Goal: Transaction & Acquisition: Purchase product/service

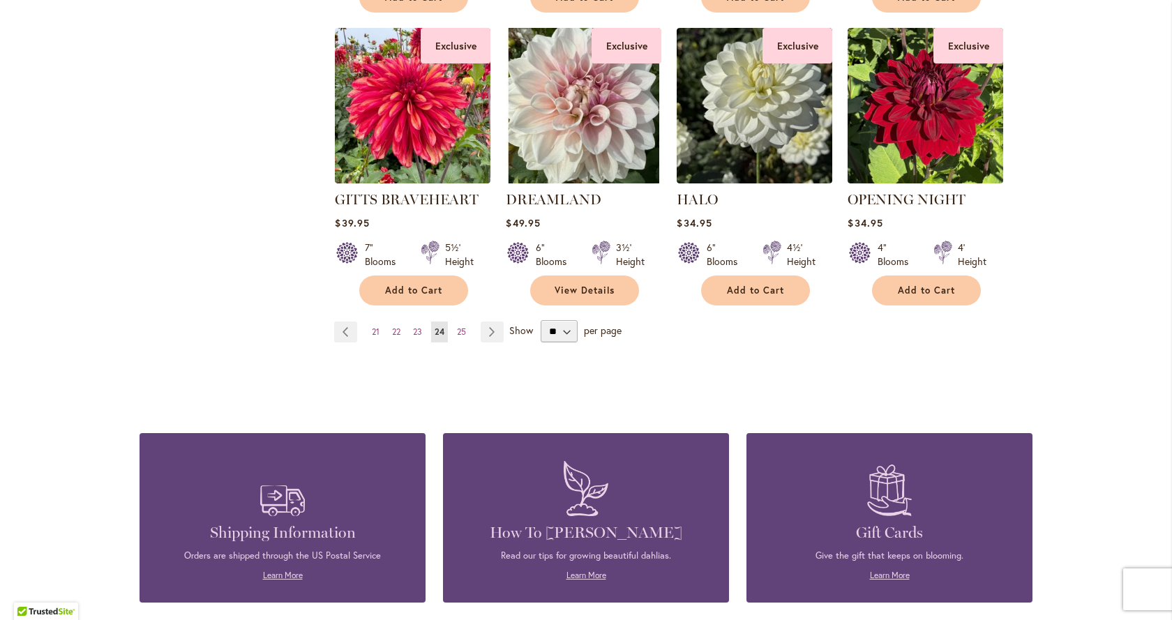
scroll to position [1186, 0]
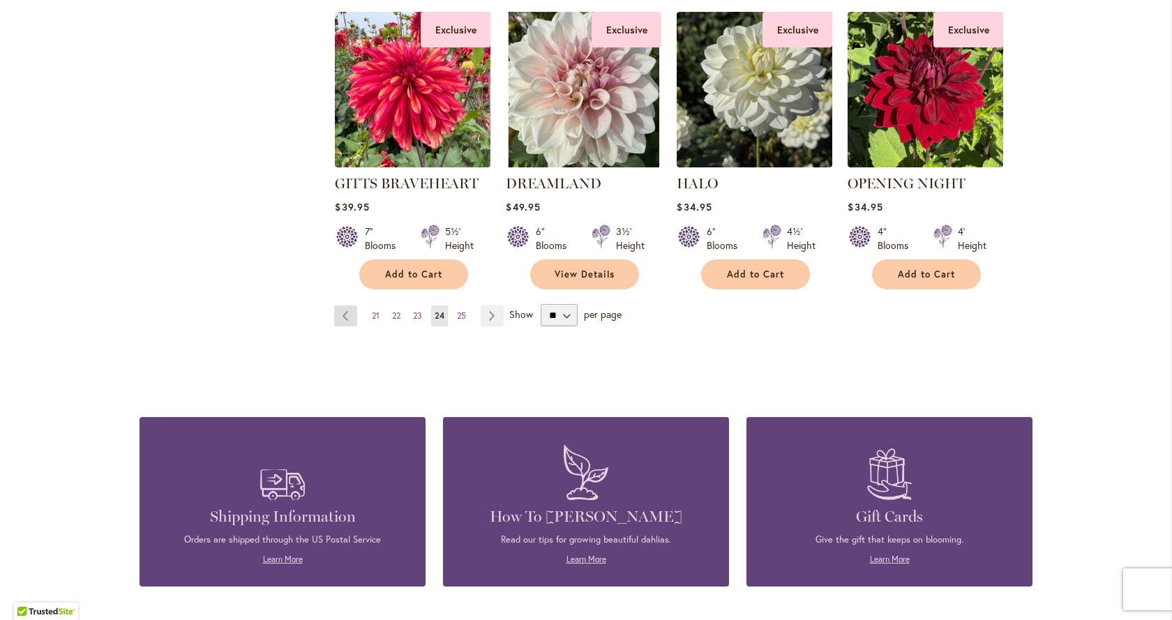
click at [338, 315] on link "Page Previous" at bounding box center [345, 316] width 23 height 21
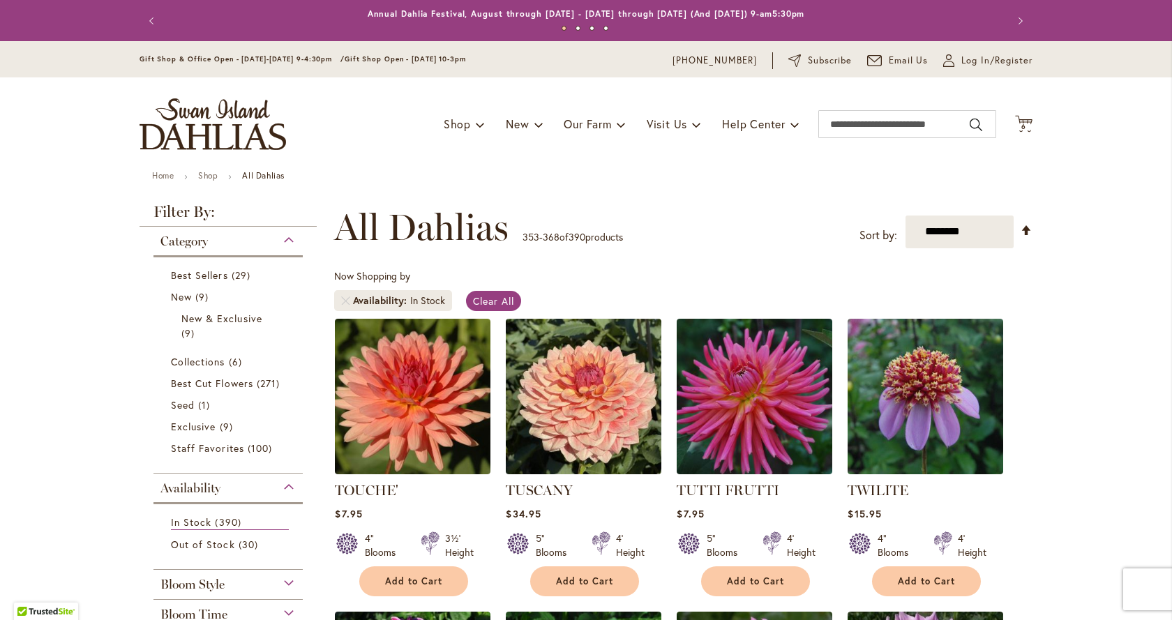
scroll to position [1117, 0]
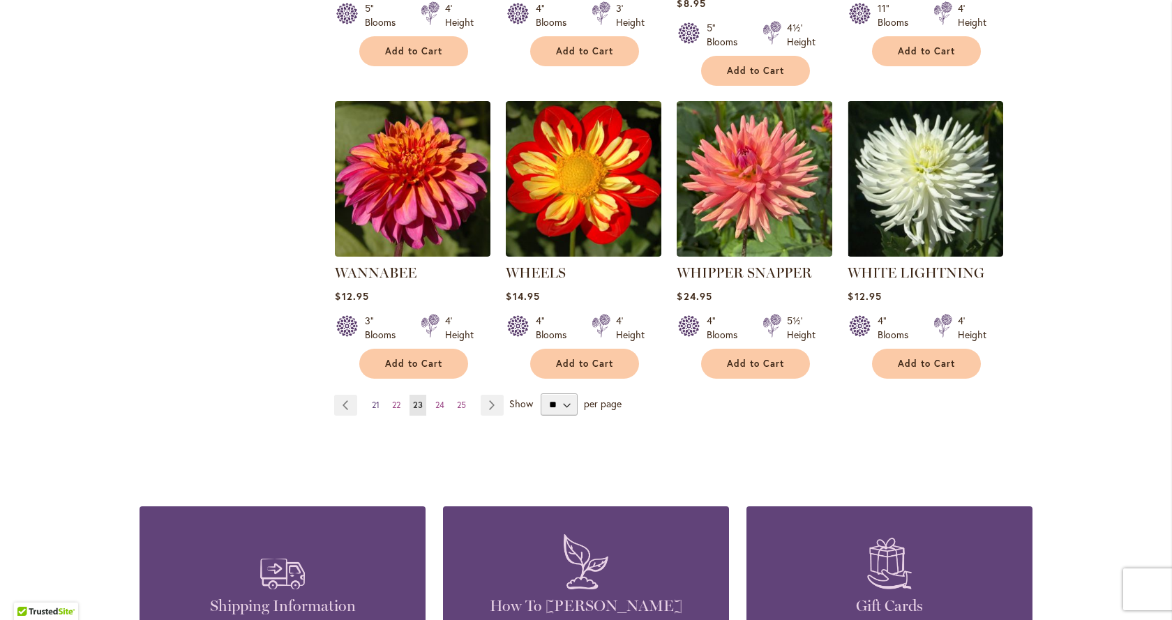
click at [372, 400] on span "21" at bounding box center [376, 405] width 8 height 10
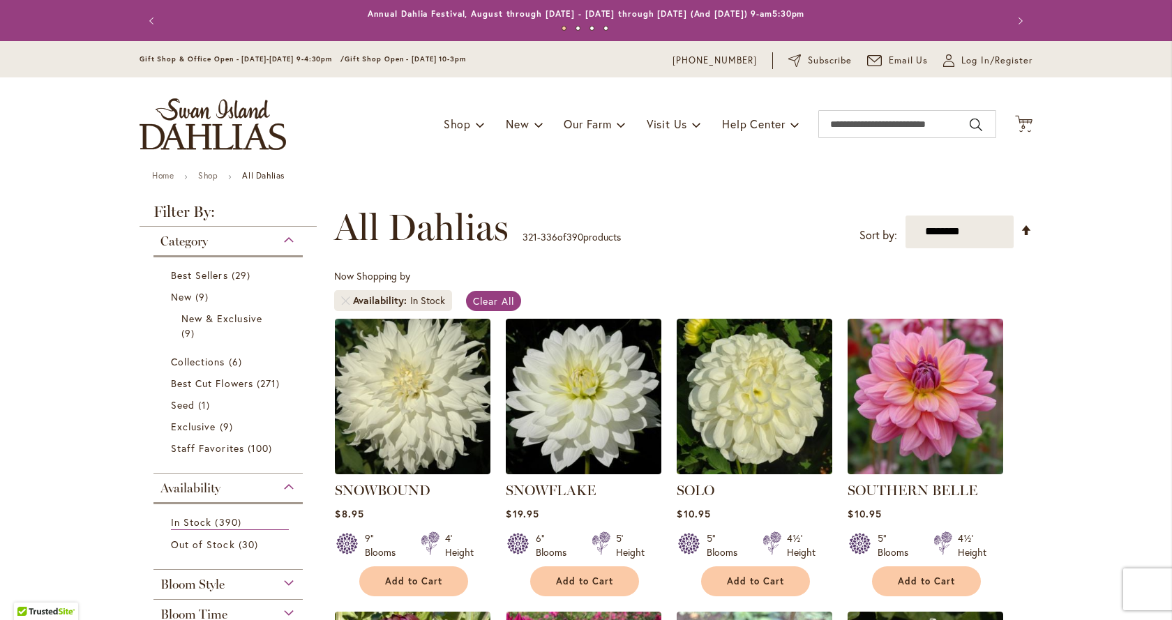
scroll to position [1396, 0]
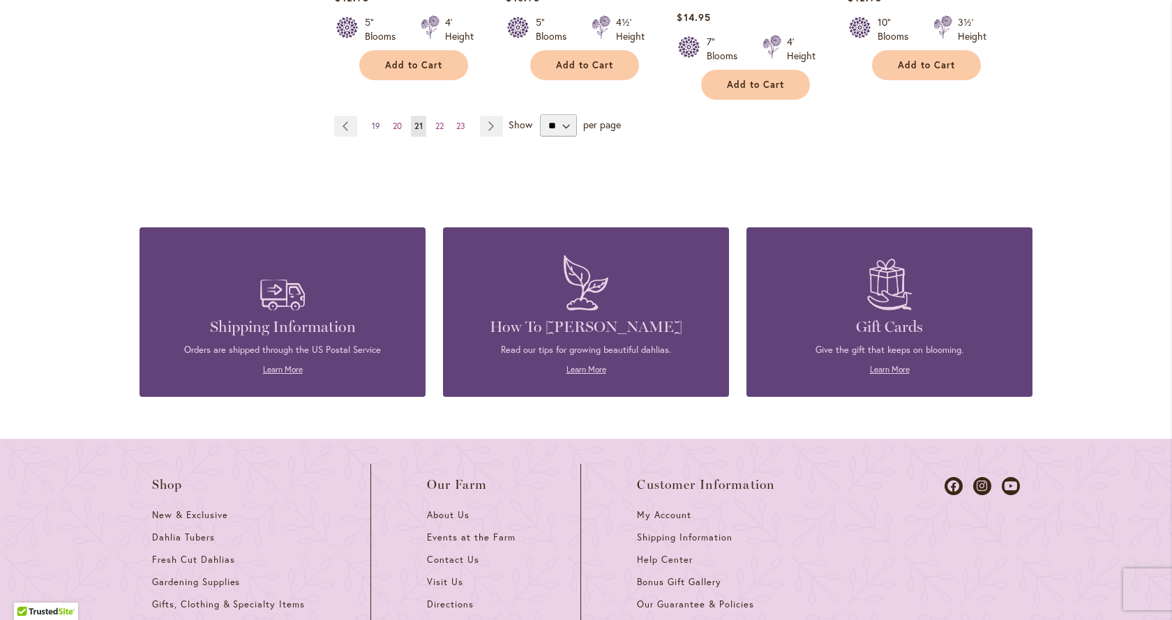
click at [372, 123] on span "19" at bounding box center [376, 126] width 8 height 10
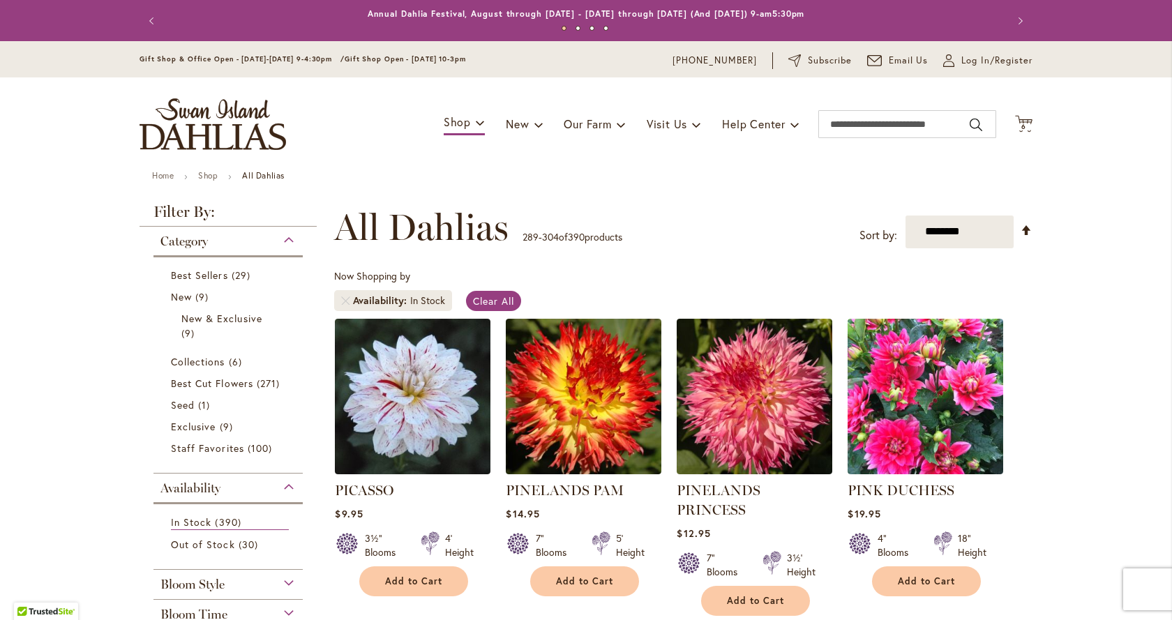
scroll to position [1117, 0]
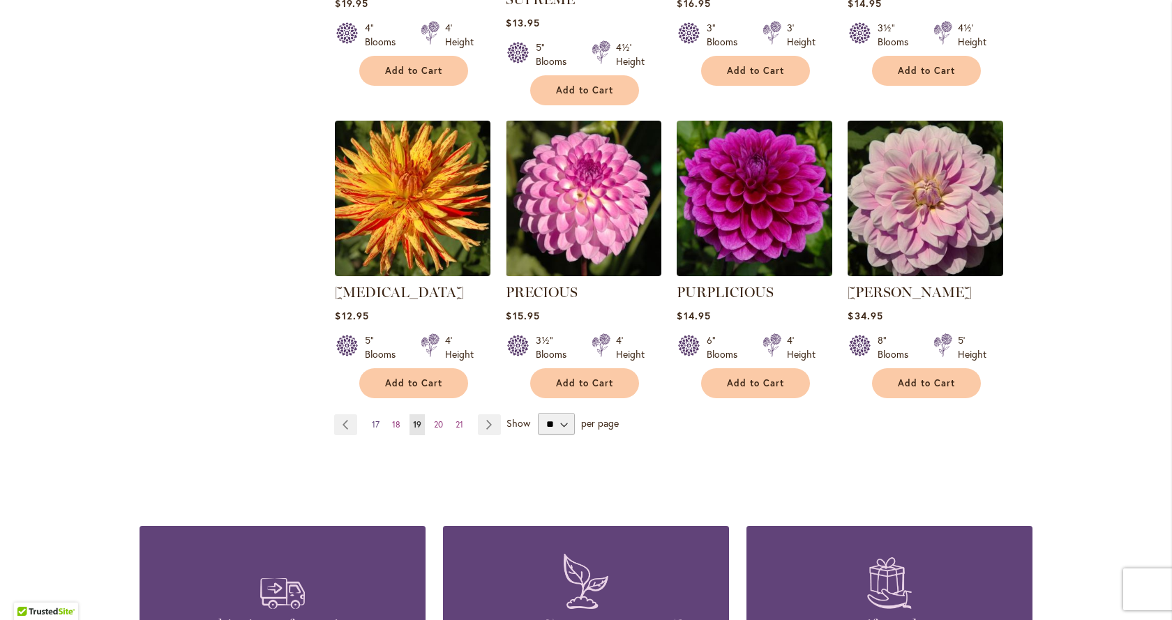
click at [373, 419] on span "17" at bounding box center [376, 424] width 8 height 10
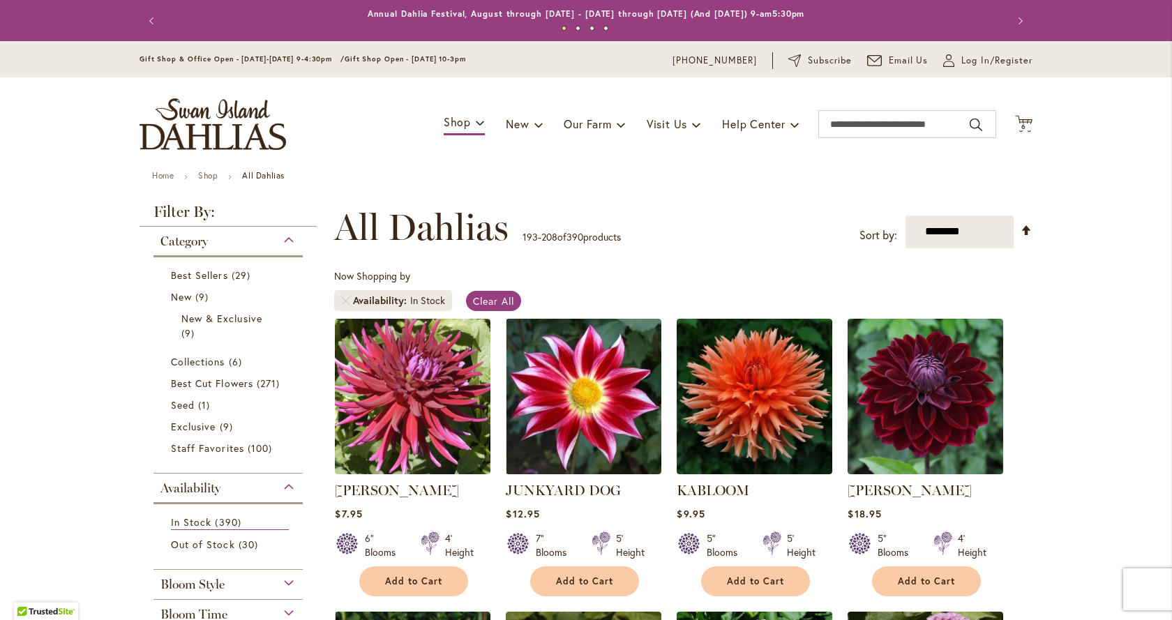
scroll to position [1396, 0]
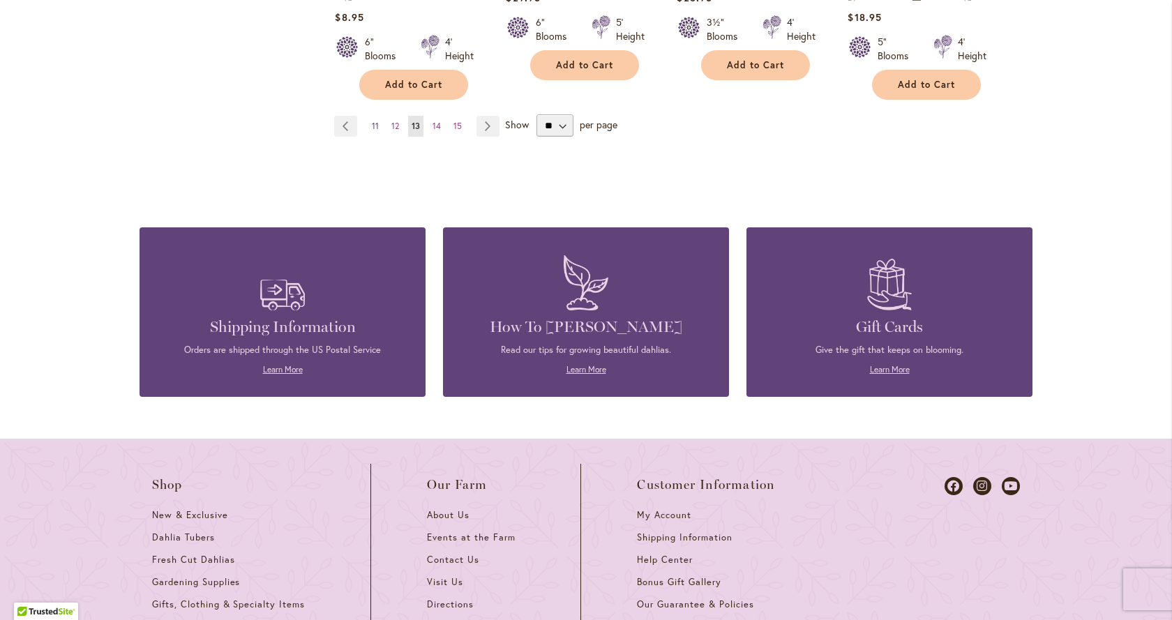
click at [372, 121] on span "11" at bounding box center [375, 126] width 7 height 10
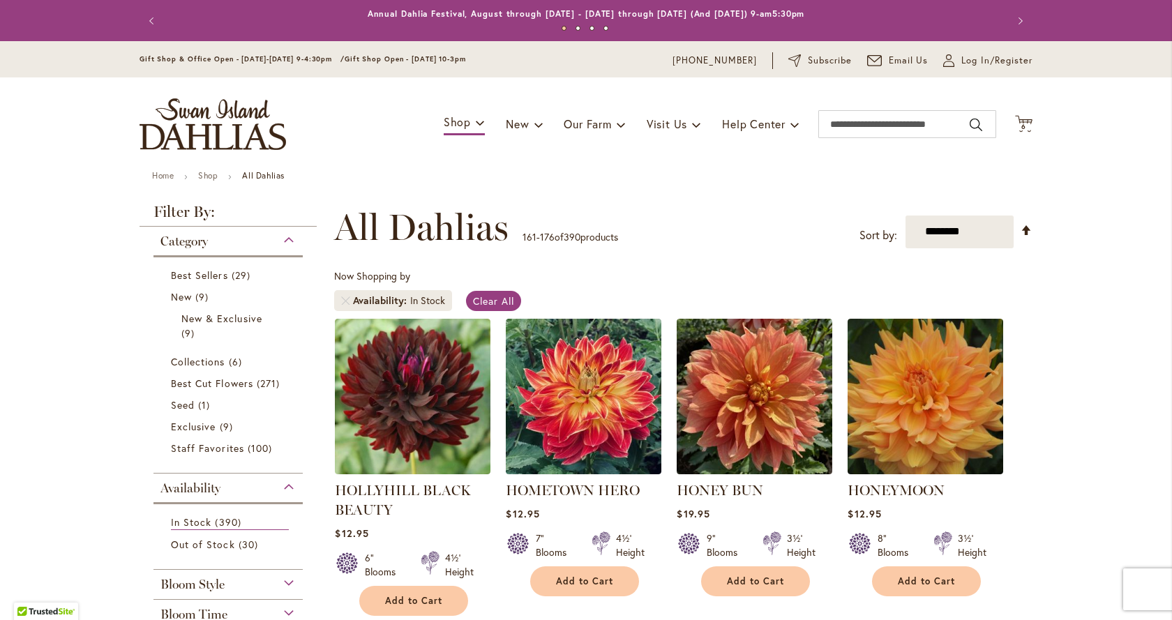
scroll to position [1047, 0]
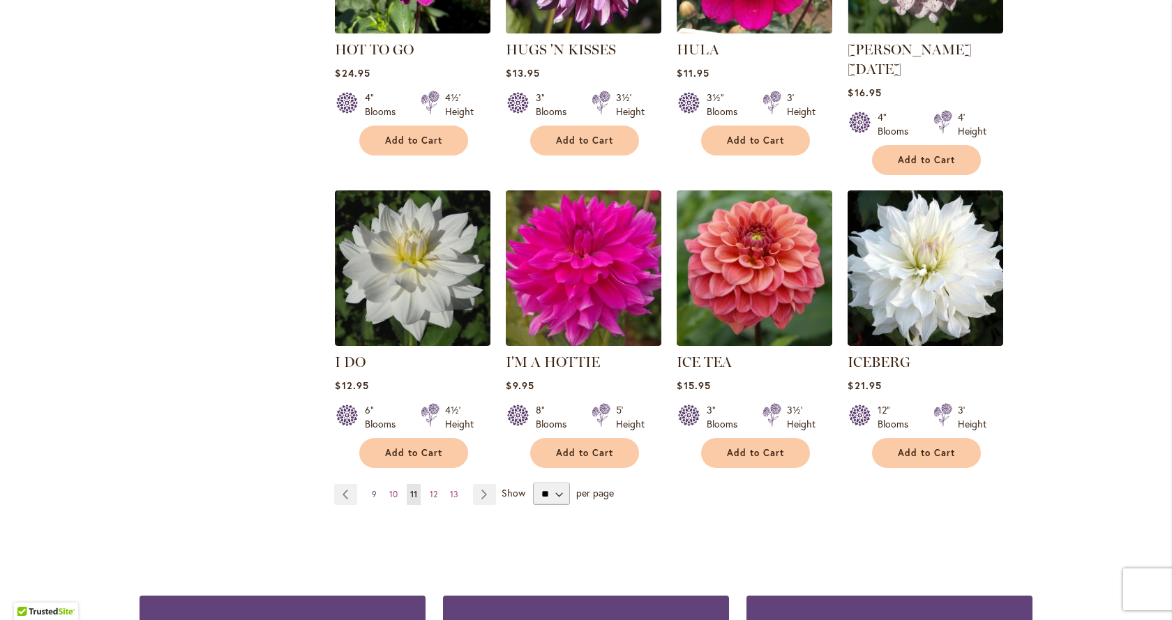
click at [372, 489] on span "9" at bounding box center [374, 494] width 5 height 10
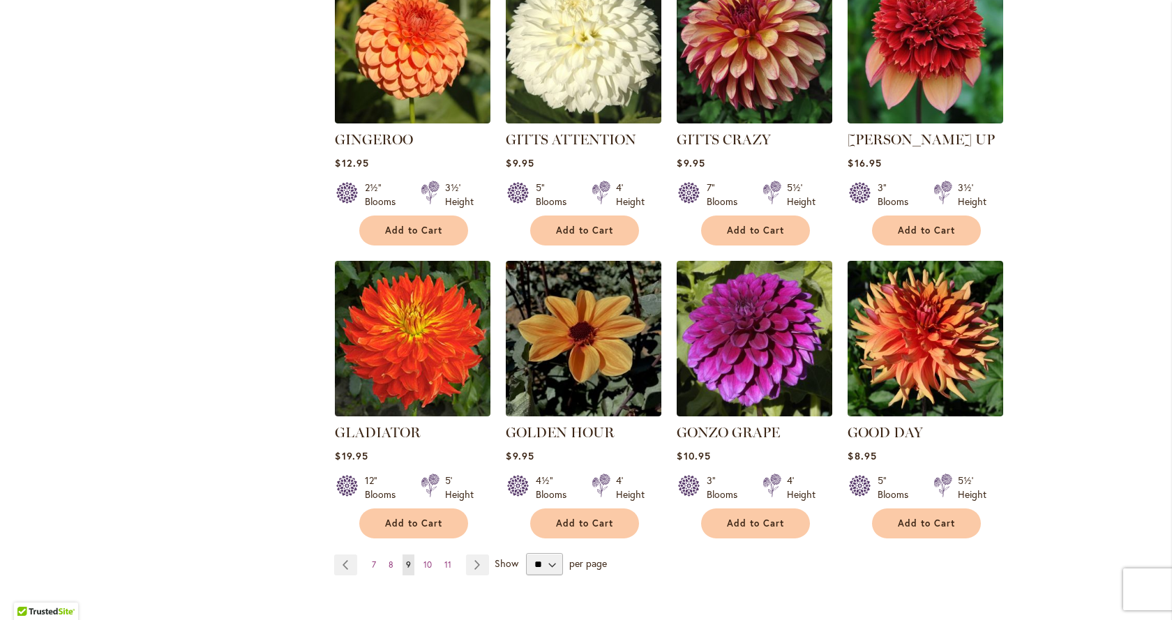
scroll to position [977, 0]
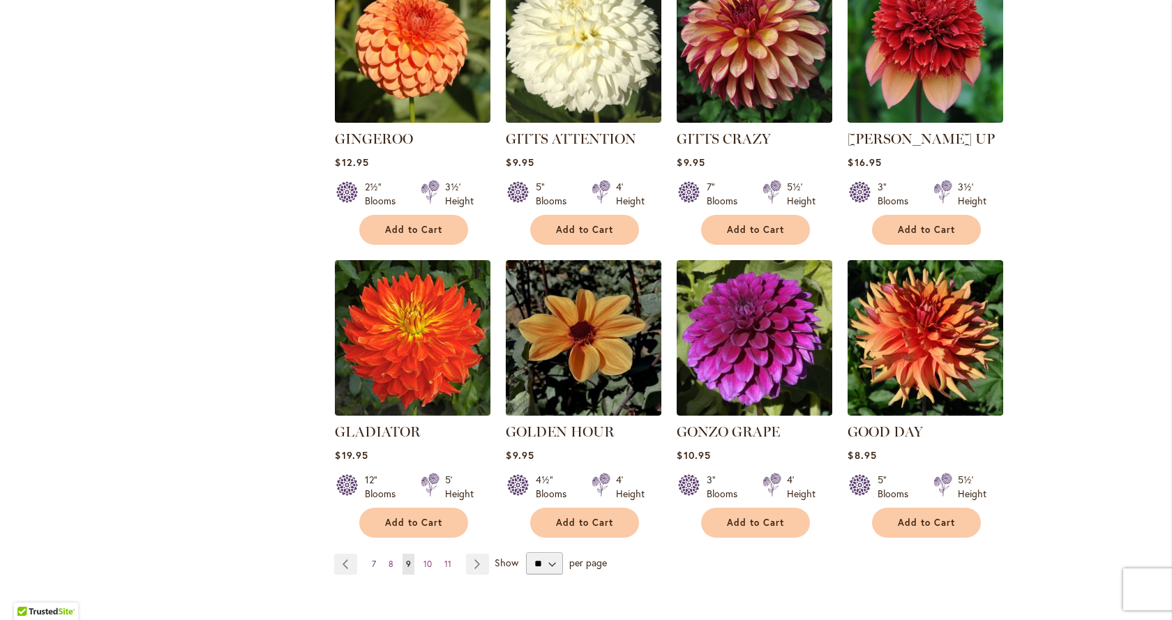
click at [372, 559] on span "7" at bounding box center [374, 564] width 4 height 10
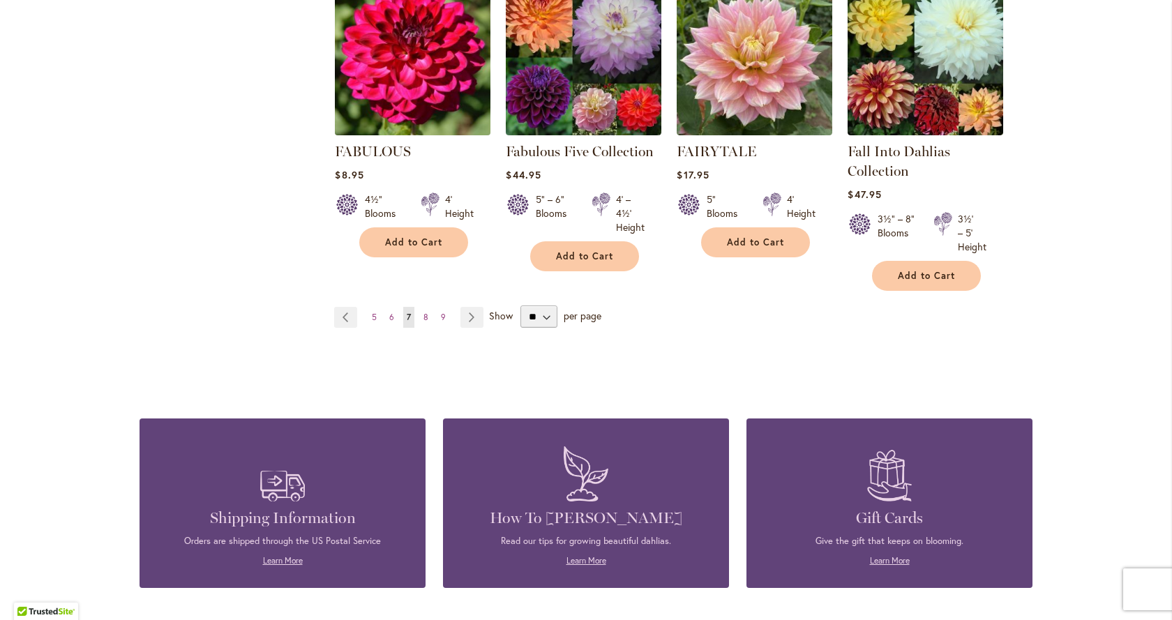
scroll to position [1256, 0]
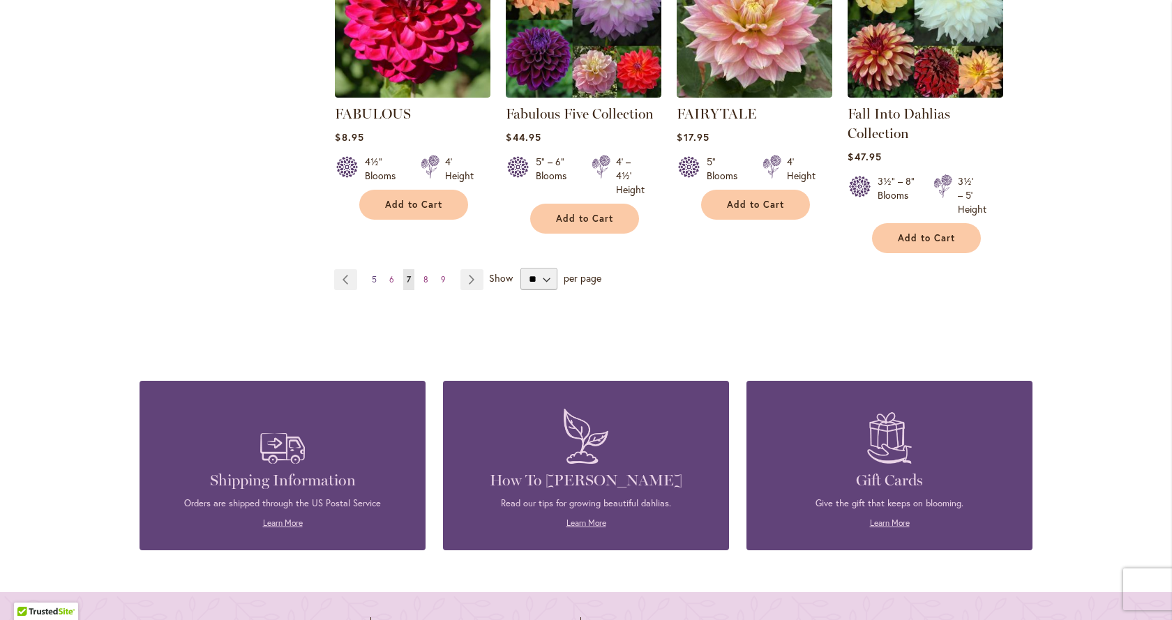
click at [372, 276] on span "5" at bounding box center [374, 279] width 5 height 10
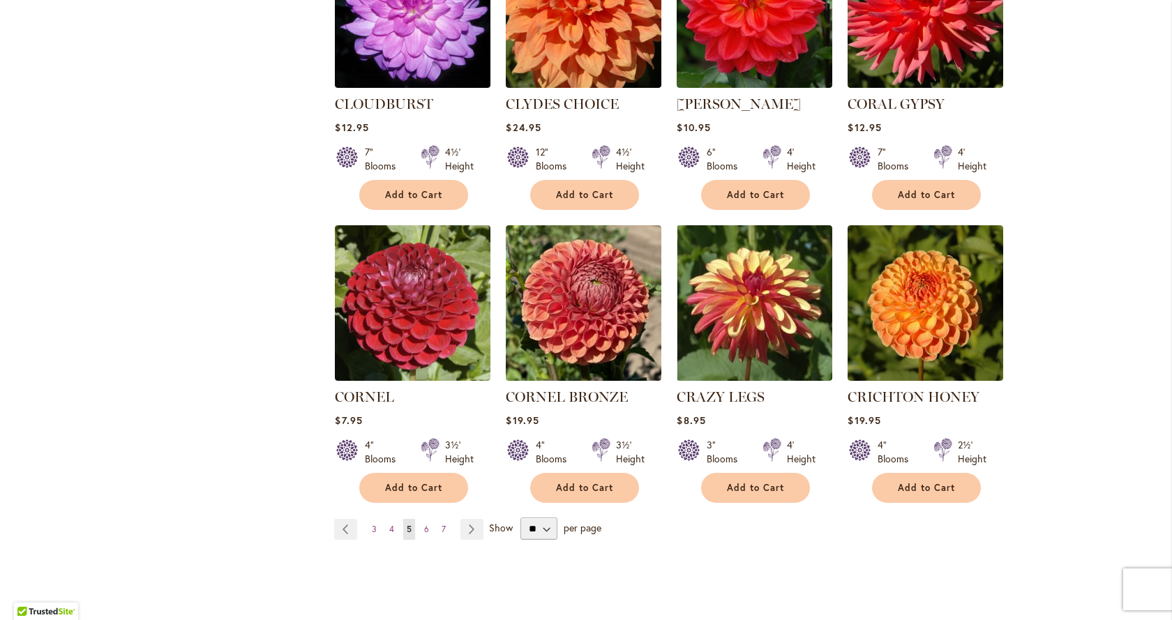
scroll to position [1117, 0]
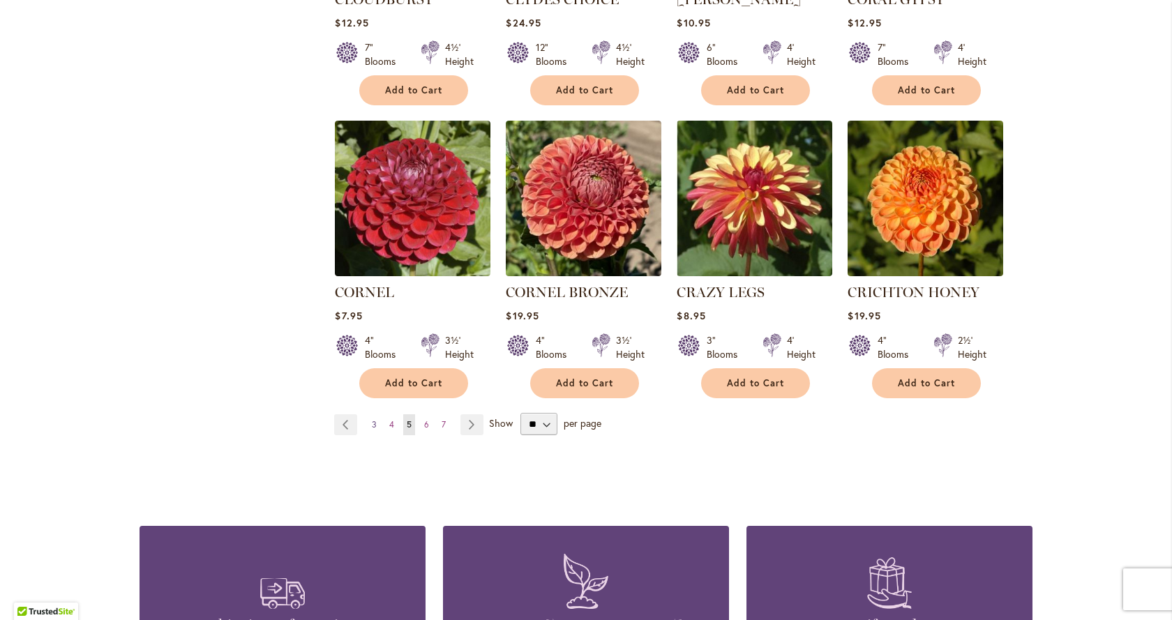
click at [372, 419] on span "3" at bounding box center [374, 424] width 5 height 10
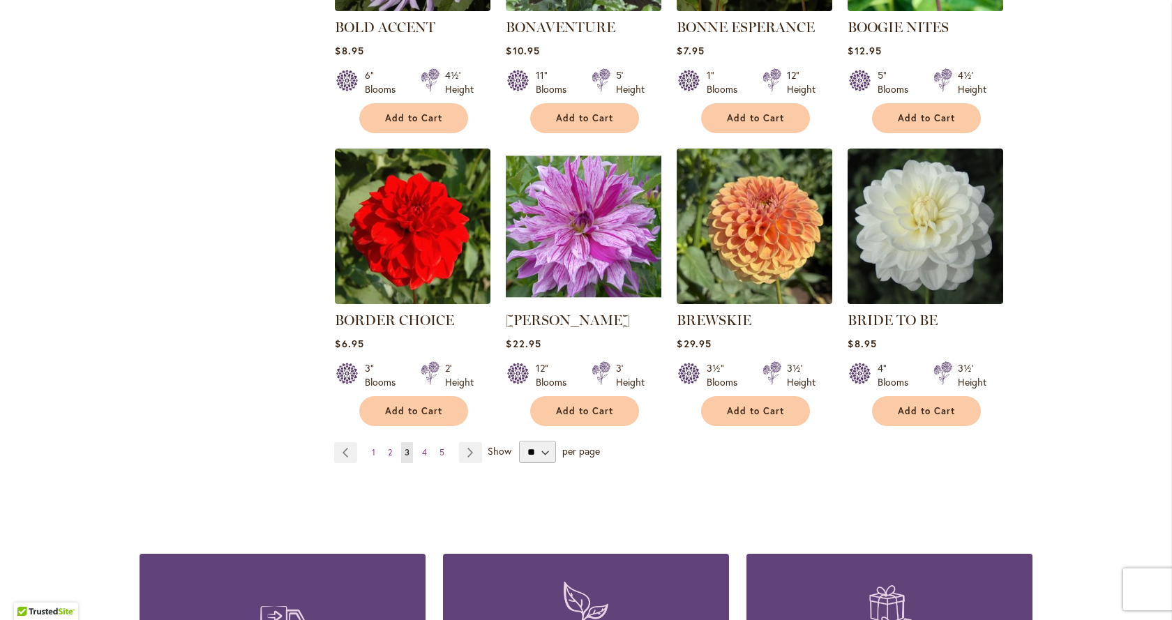
scroll to position [1117, 0]
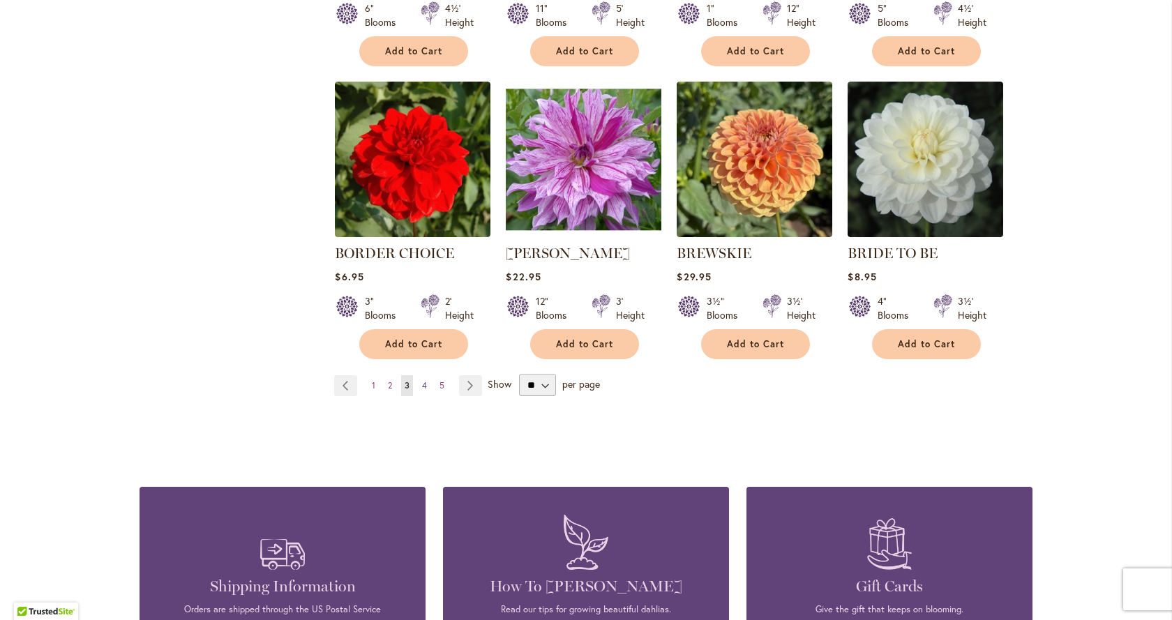
click at [422, 382] on span "4" at bounding box center [424, 385] width 5 height 10
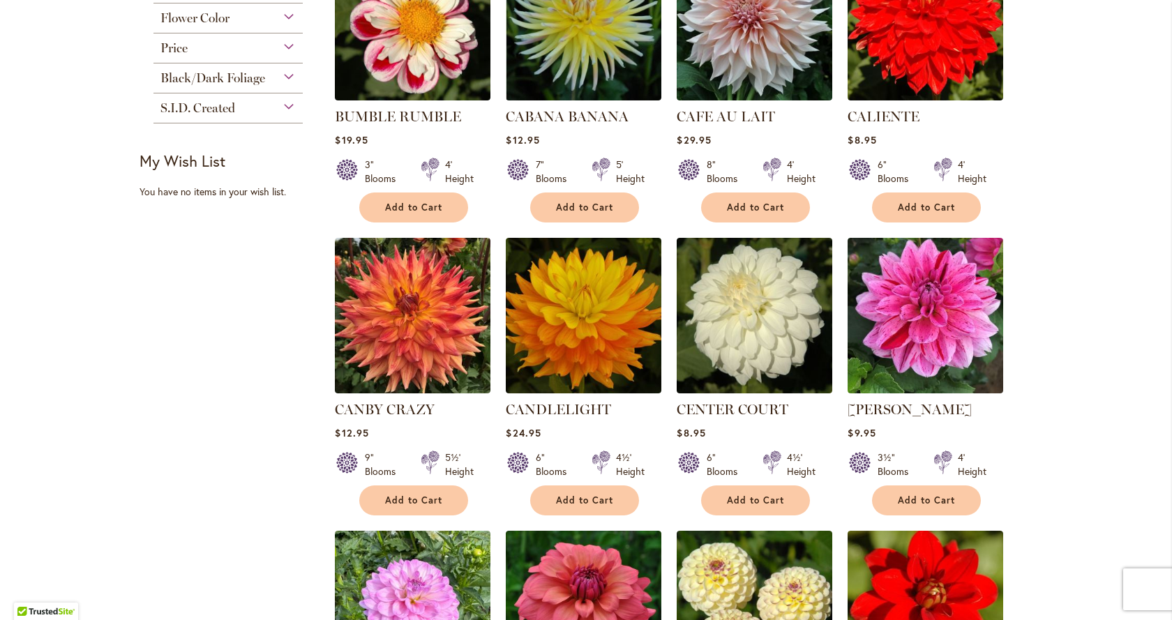
scroll to position [698, 0]
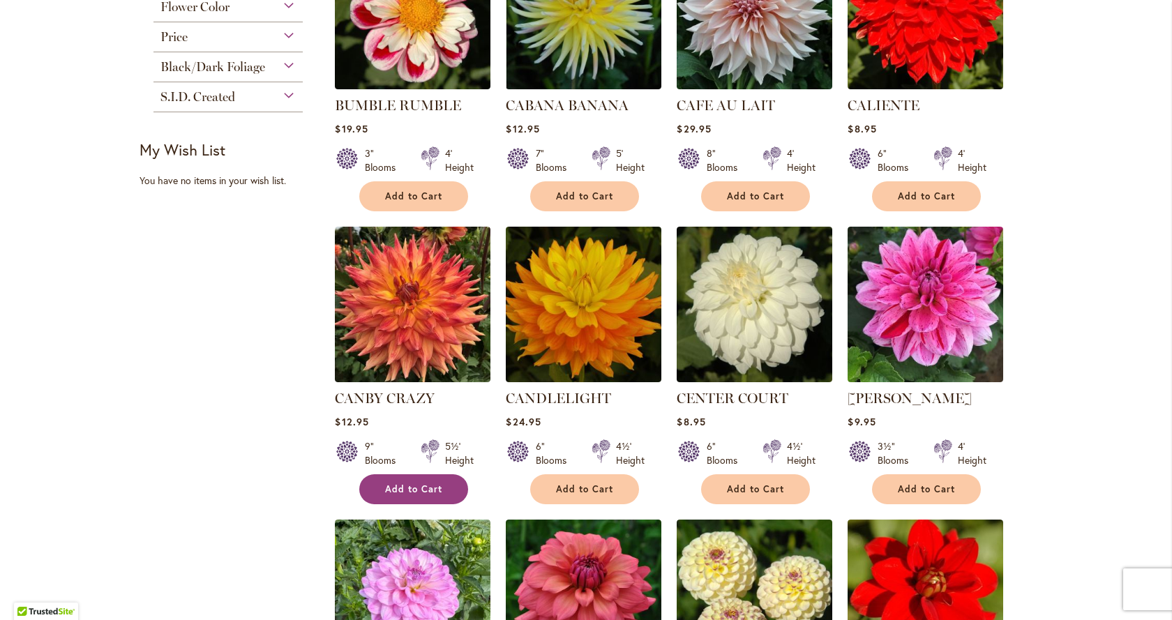
click at [403, 485] on span "Add to Cart" at bounding box center [413, 490] width 57 height 12
click at [403, 485] on form "Adding..." at bounding box center [413, 490] width 109 height 30
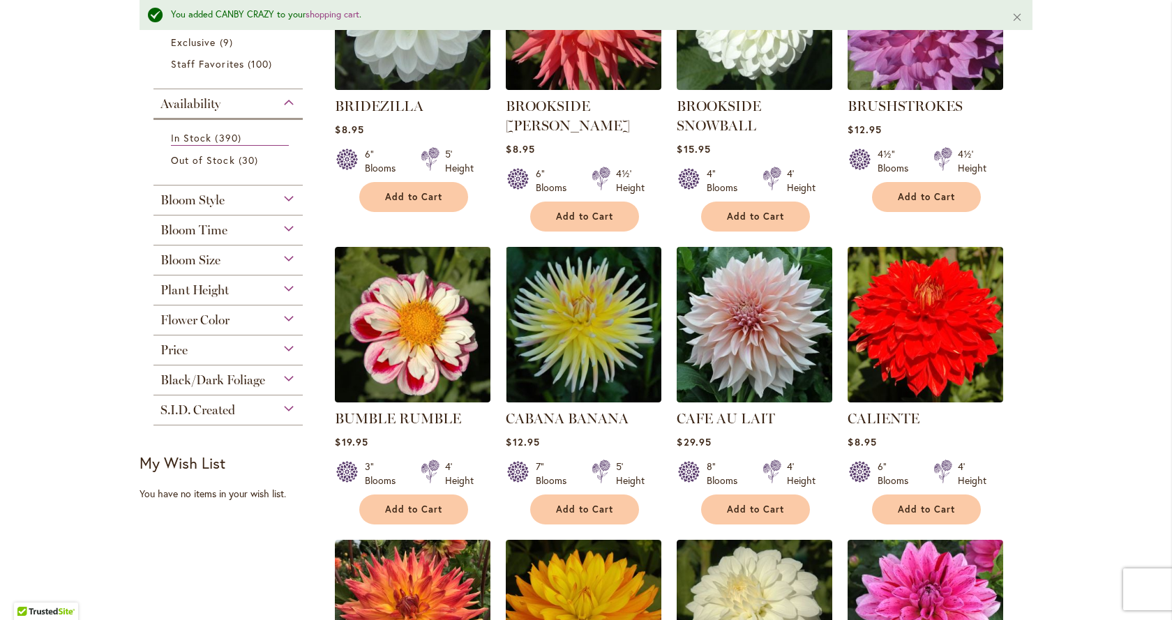
scroll to position [386, 0]
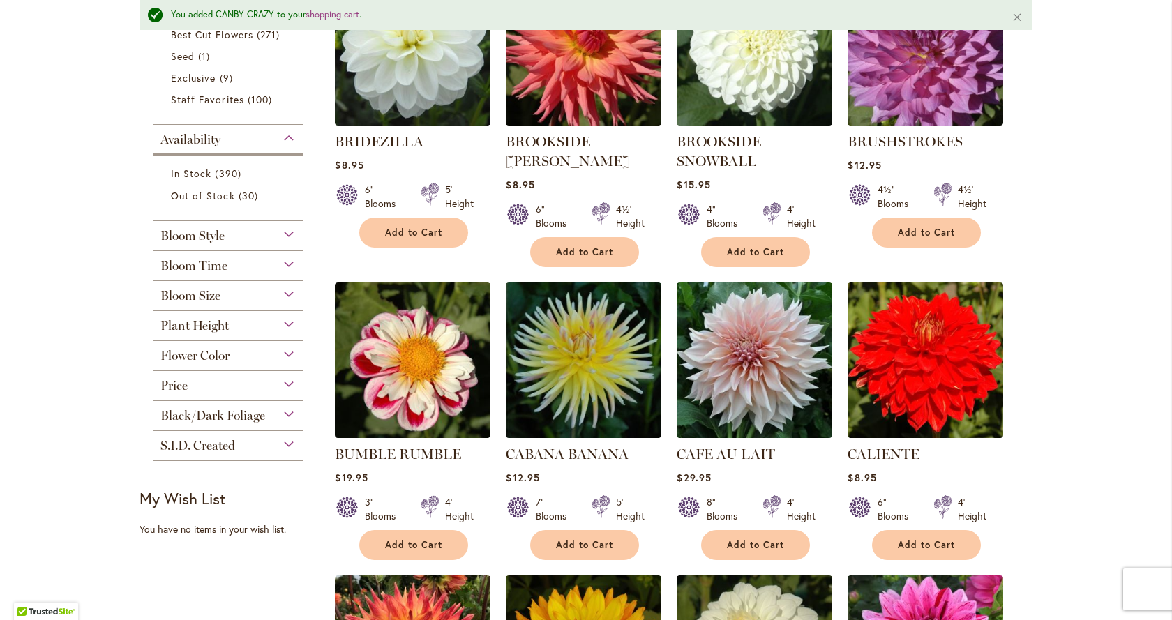
click at [283, 136] on div "Availability" at bounding box center [228, 136] width 149 height 22
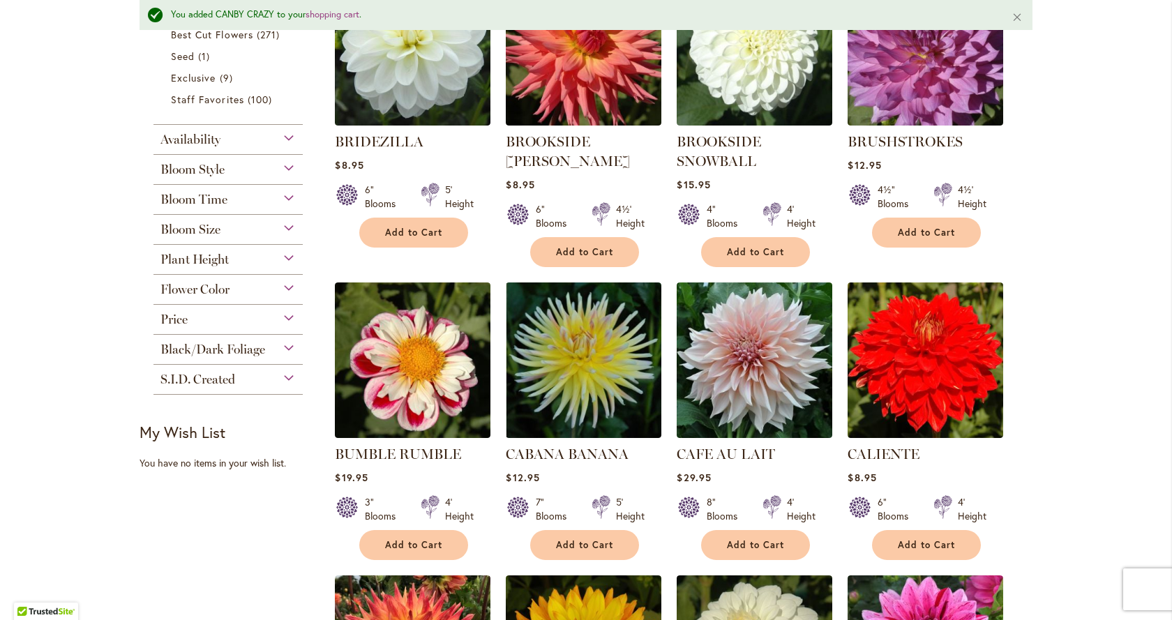
click at [283, 136] on div "Availability" at bounding box center [228, 136] width 149 height 22
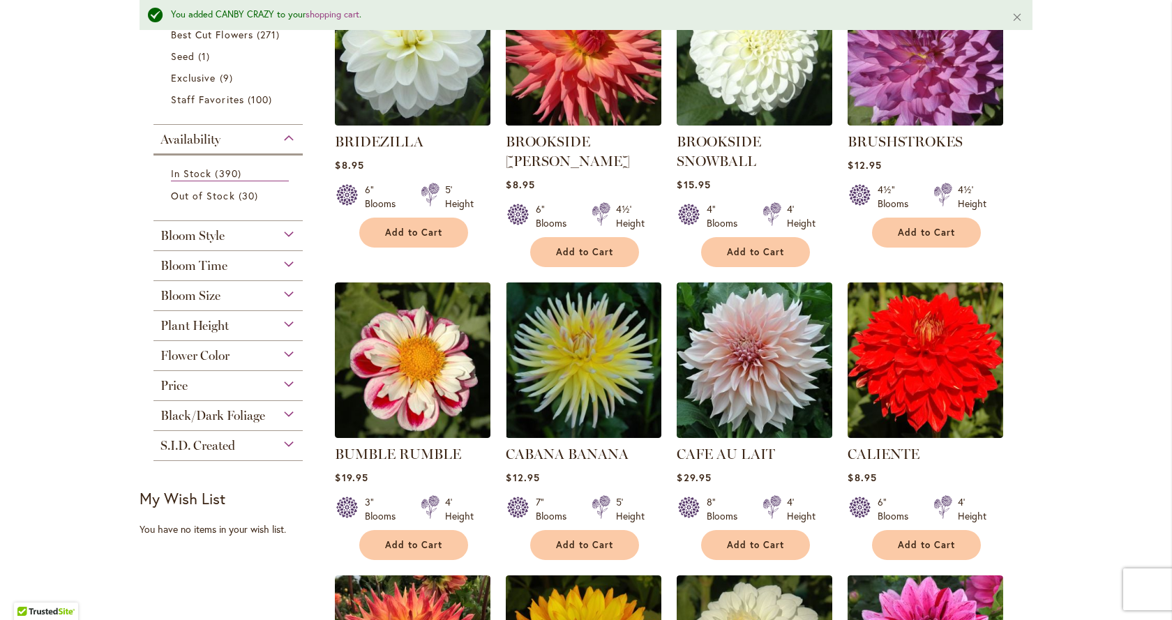
click at [283, 136] on div "Availability" at bounding box center [228, 136] width 149 height 22
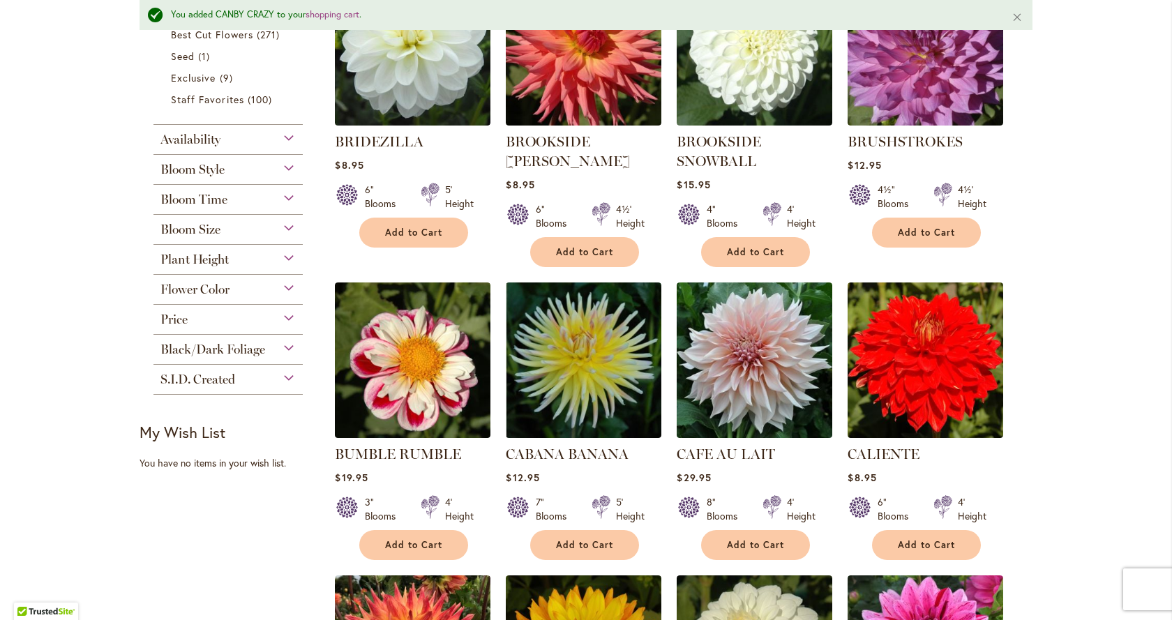
click at [283, 137] on div "Availability" at bounding box center [228, 136] width 149 height 22
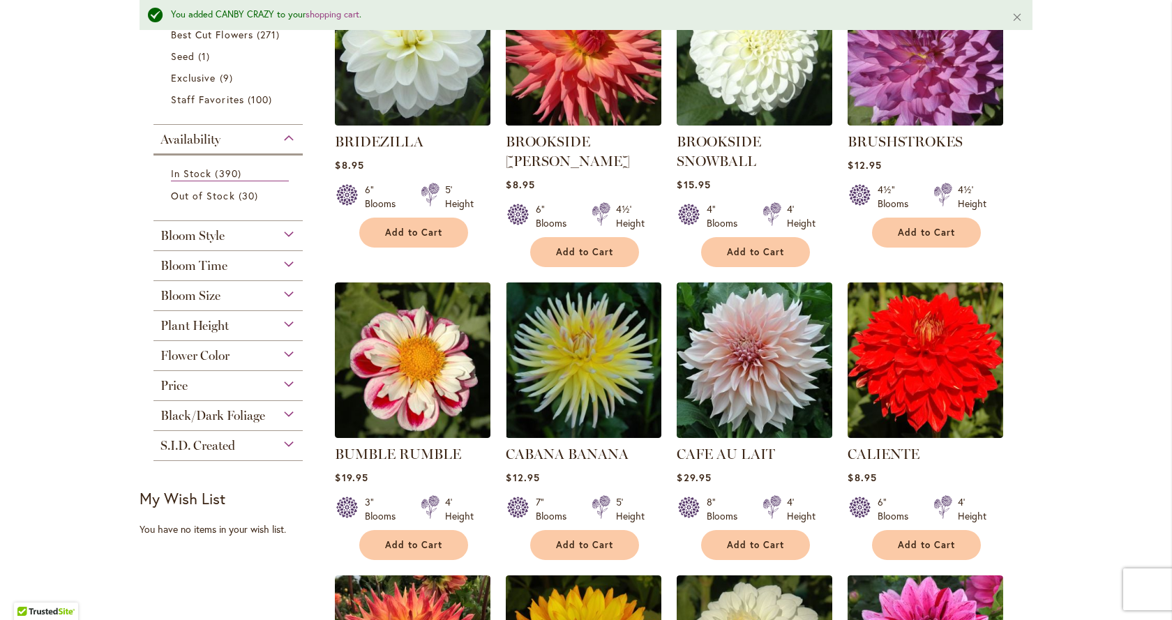
click at [283, 137] on div "Availability" at bounding box center [228, 136] width 149 height 22
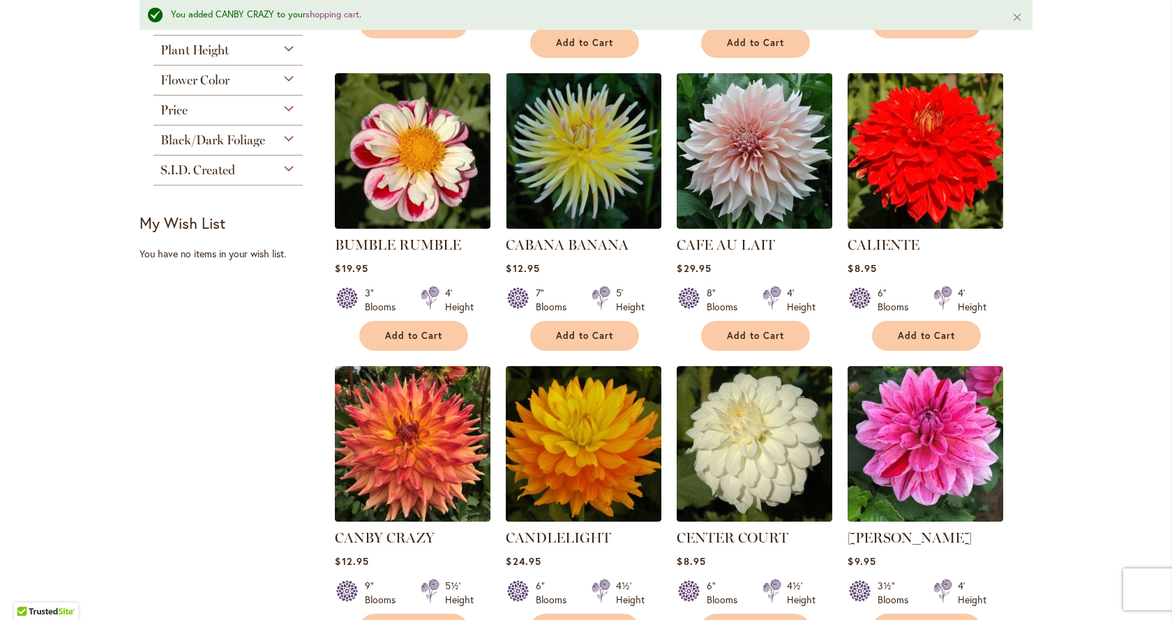
scroll to position [526, 0]
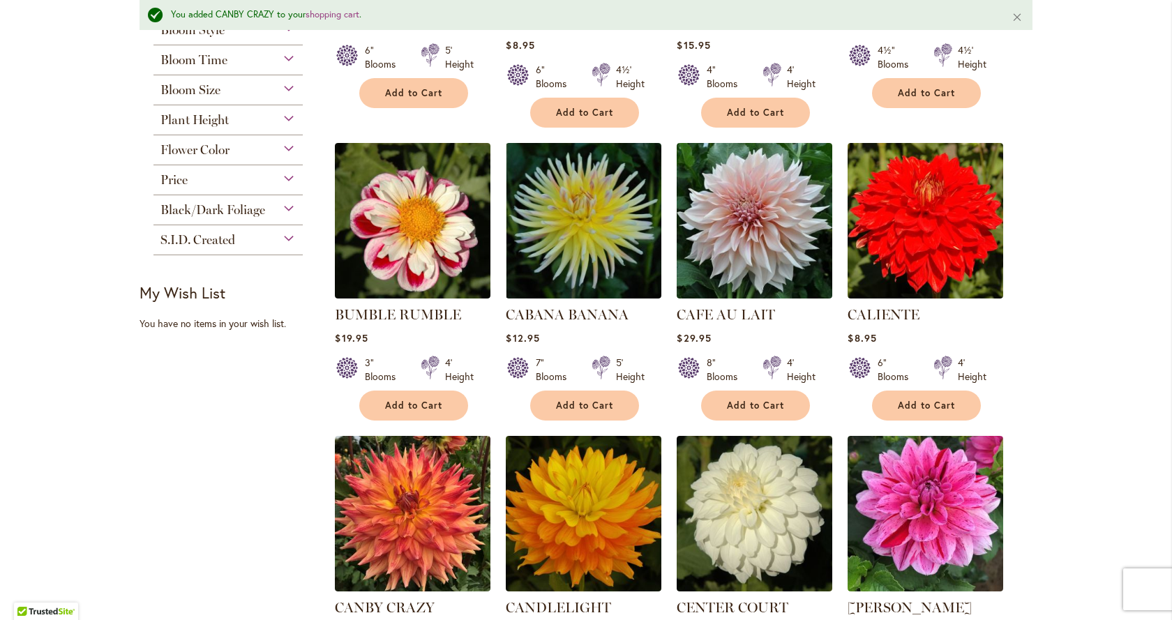
click at [281, 233] on div "S.I.D. Created" at bounding box center [228, 236] width 149 height 22
click at [281, 234] on div "S.I.D. Created" at bounding box center [228, 236] width 149 height 22
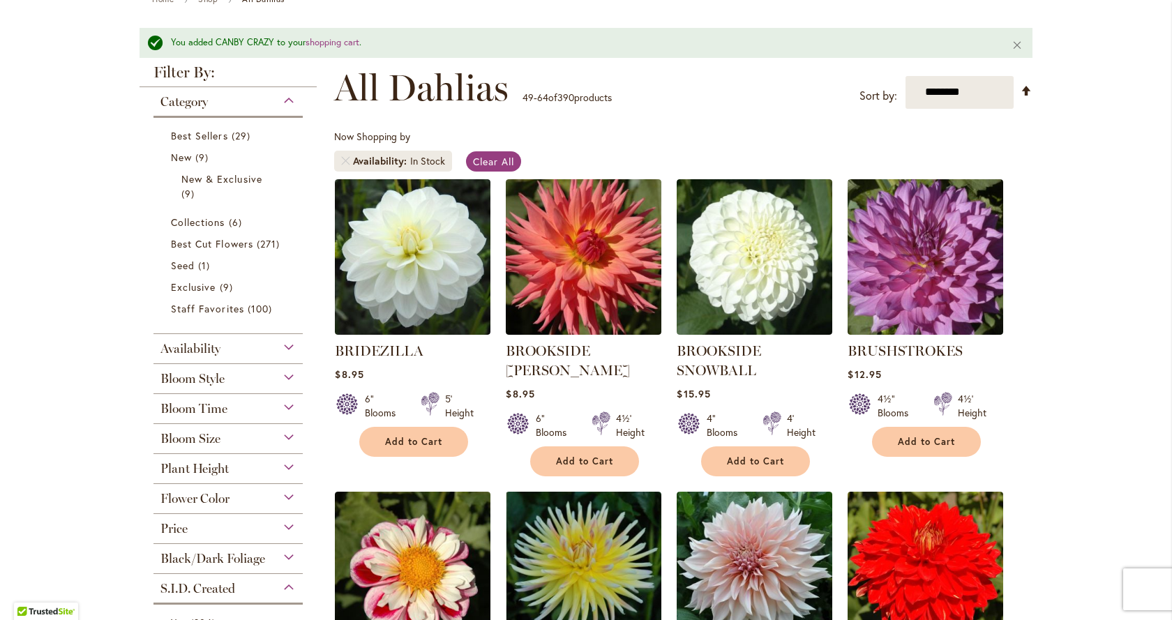
scroll to position [107, 0]
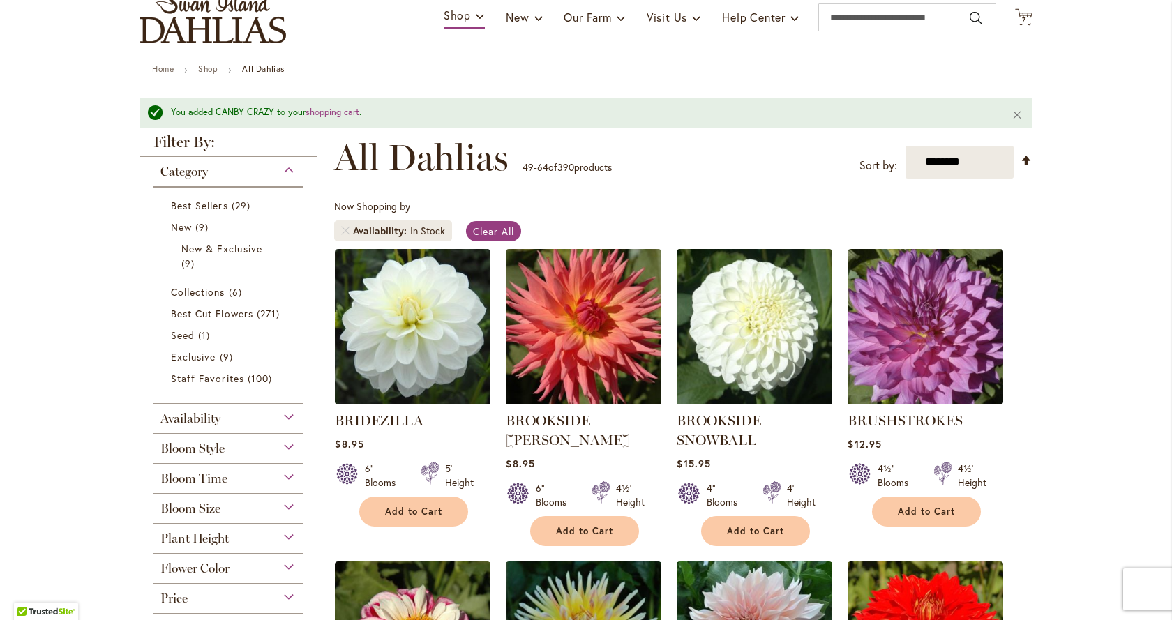
click at [161, 68] on link "Home" at bounding box center [163, 69] width 22 height 10
